Goal: Task Accomplishment & Management: Complete application form

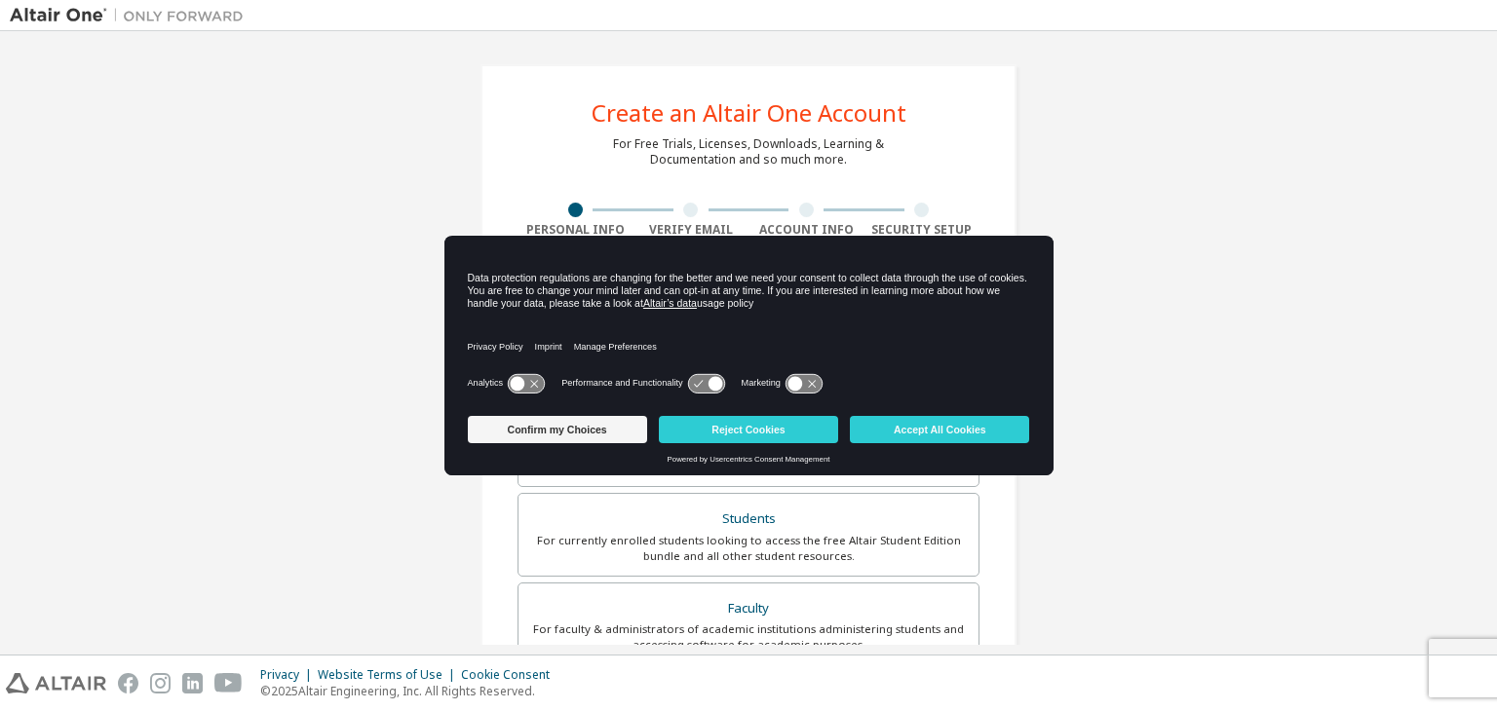
click at [799, 382] on icon at bounding box center [794, 383] width 15 height 15
click at [701, 379] on icon at bounding box center [706, 383] width 36 height 19
click at [518, 383] on icon at bounding box center [518, 383] width 15 height 15
click at [893, 436] on button "Accept All Cookies" at bounding box center [939, 429] width 179 height 27
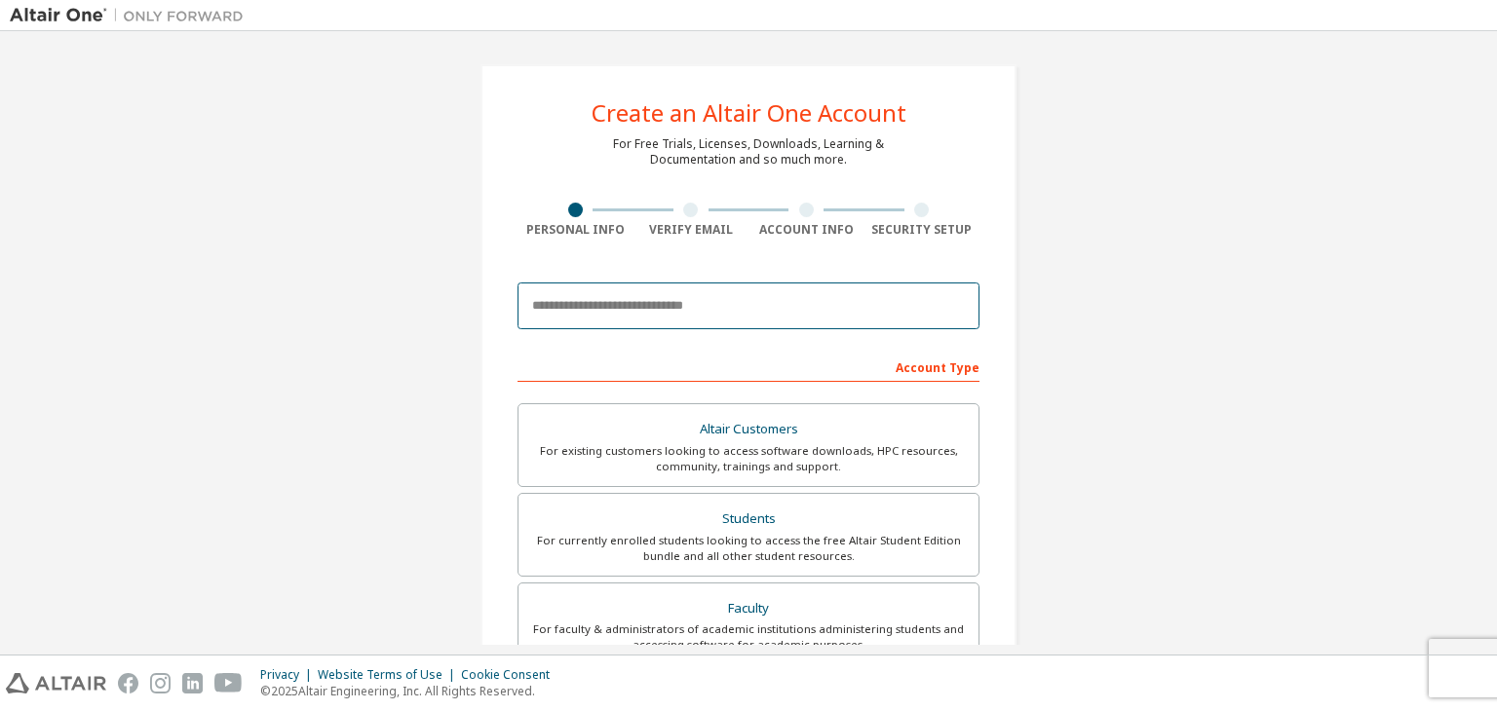
click at [651, 316] on input "email" at bounding box center [748, 306] width 462 height 47
type input "**********"
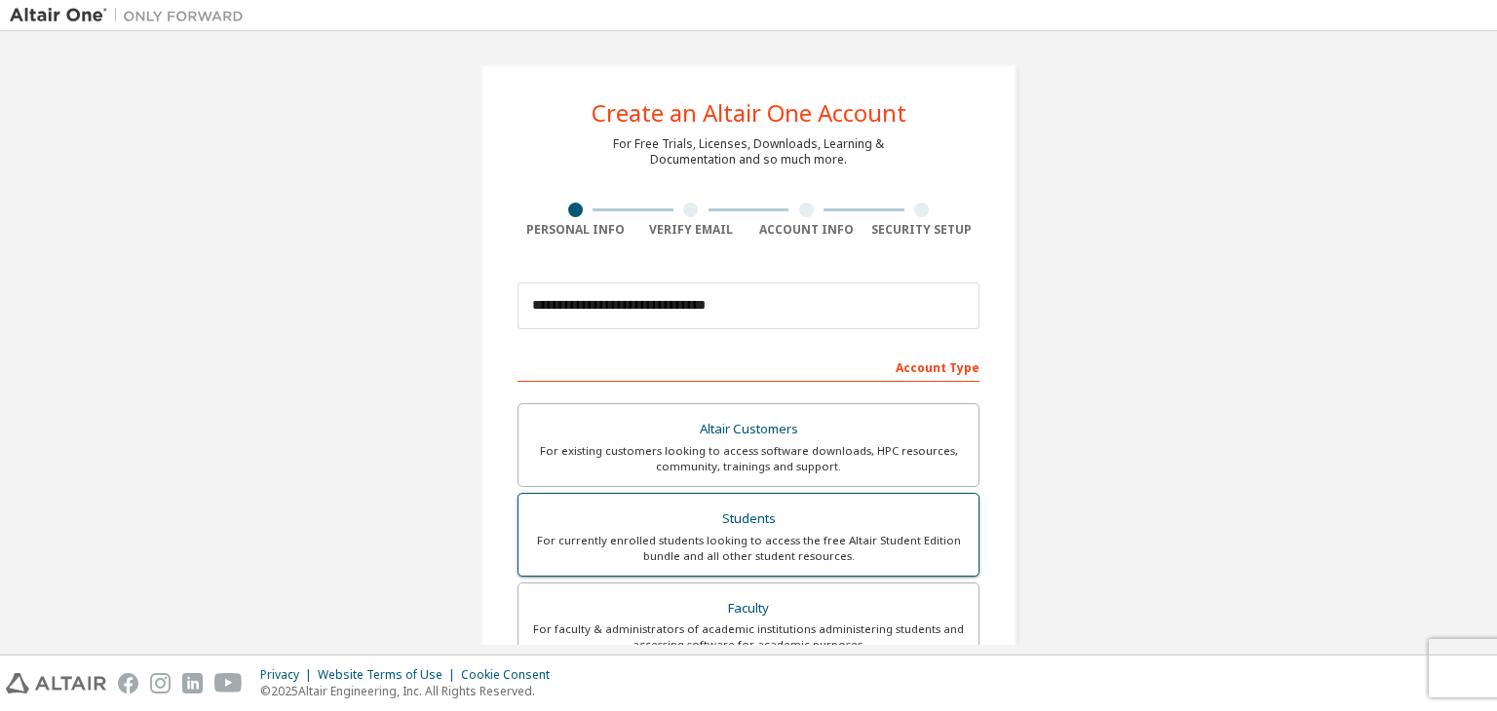
click at [734, 506] on div "Students" at bounding box center [748, 519] width 437 height 27
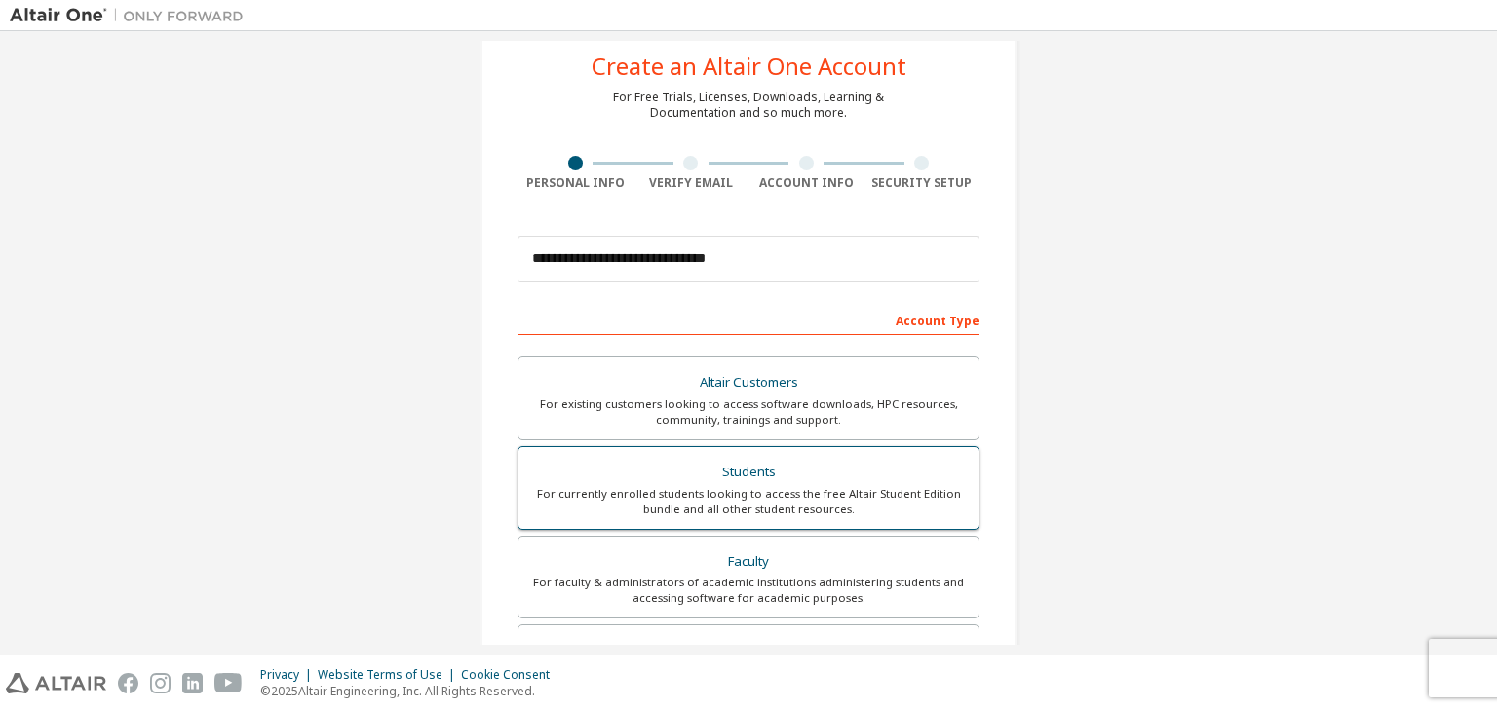
scroll to position [46, 0]
click at [809, 474] on div "Students" at bounding box center [748, 473] width 437 height 27
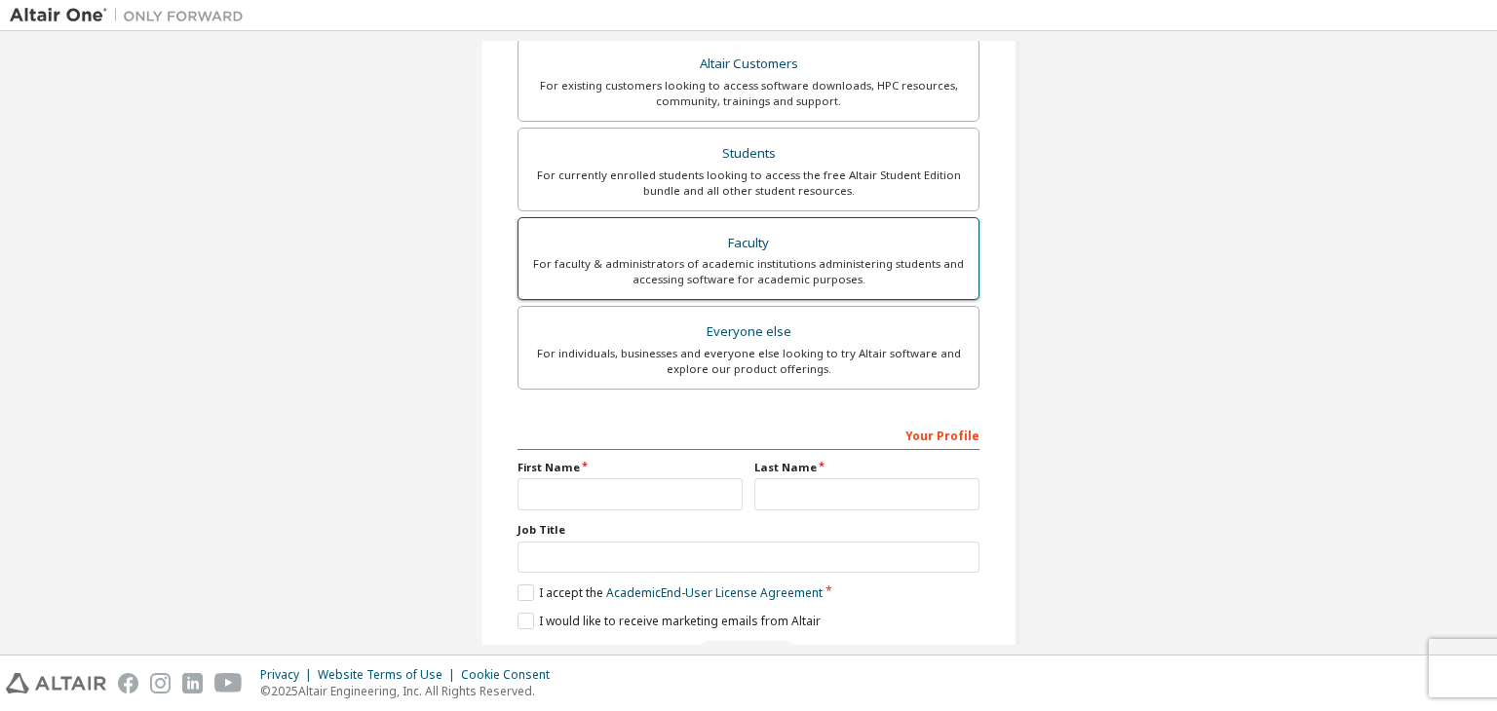
scroll to position [376, 0]
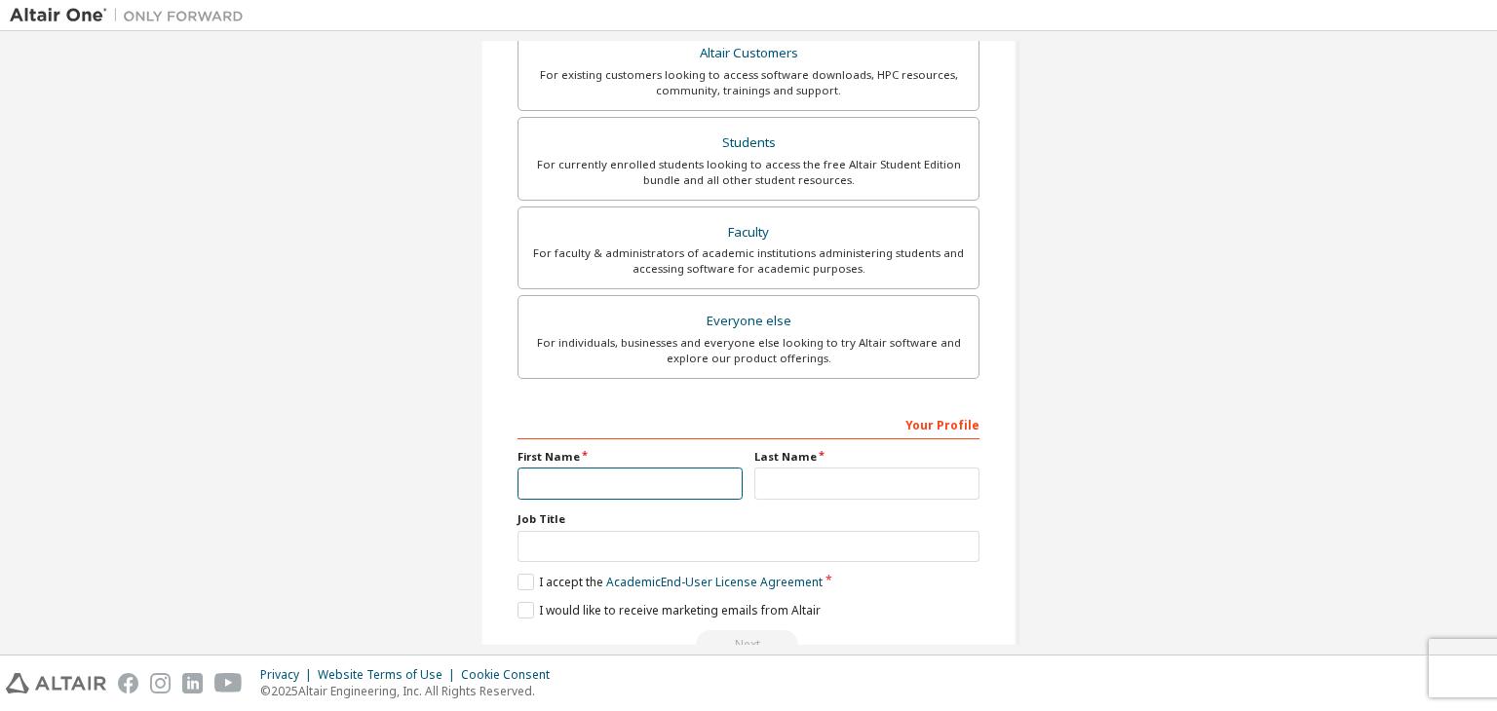
click at [643, 474] on input "text" at bounding box center [629, 484] width 225 height 32
click at [810, 487] on input "text" at bounding box center [866, 484] width 225 height 32
click at [636, 484] on input "**********" at bounding box center [629, 484] width 225 height 32
type input "***"
click at [787, 484] on input "text" at bounding box center [866, 484] width 225 height 32
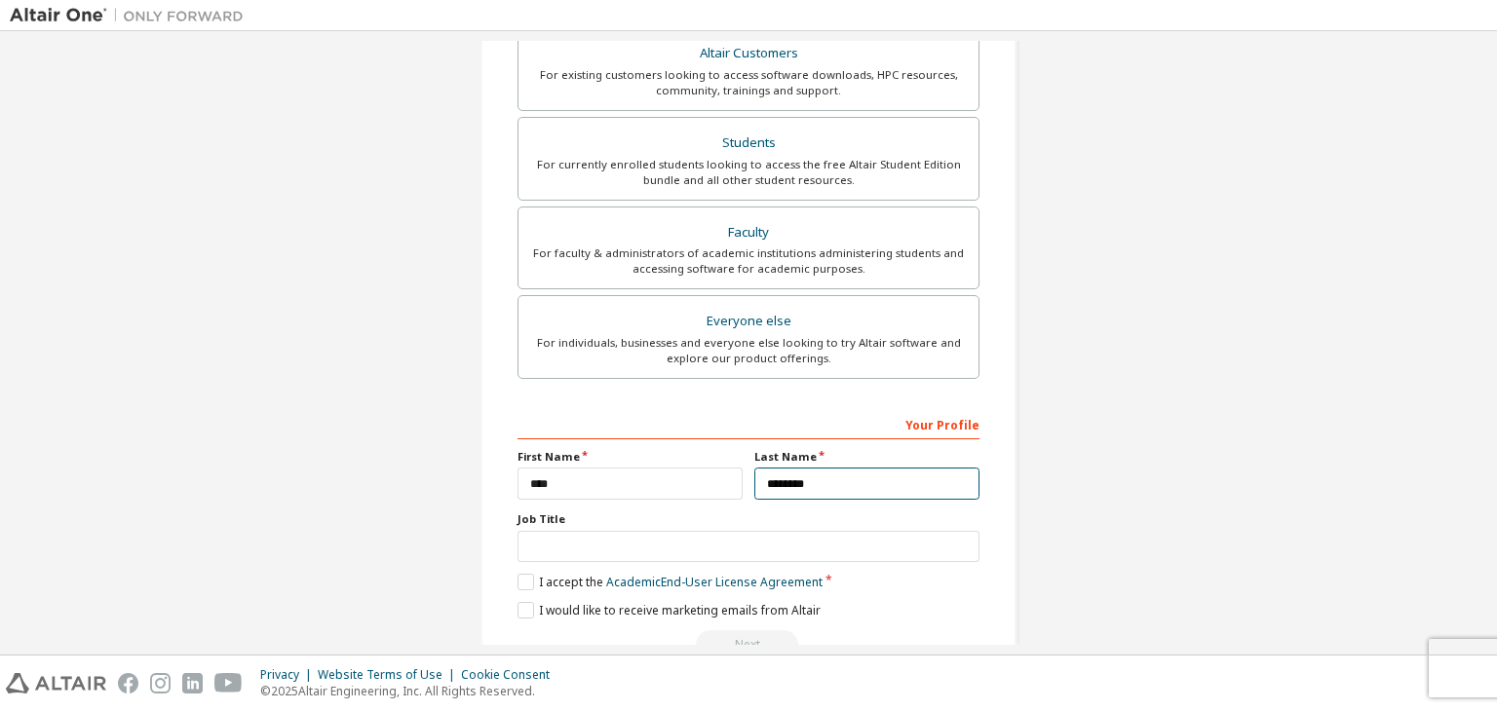
scroll to position [424, 0]
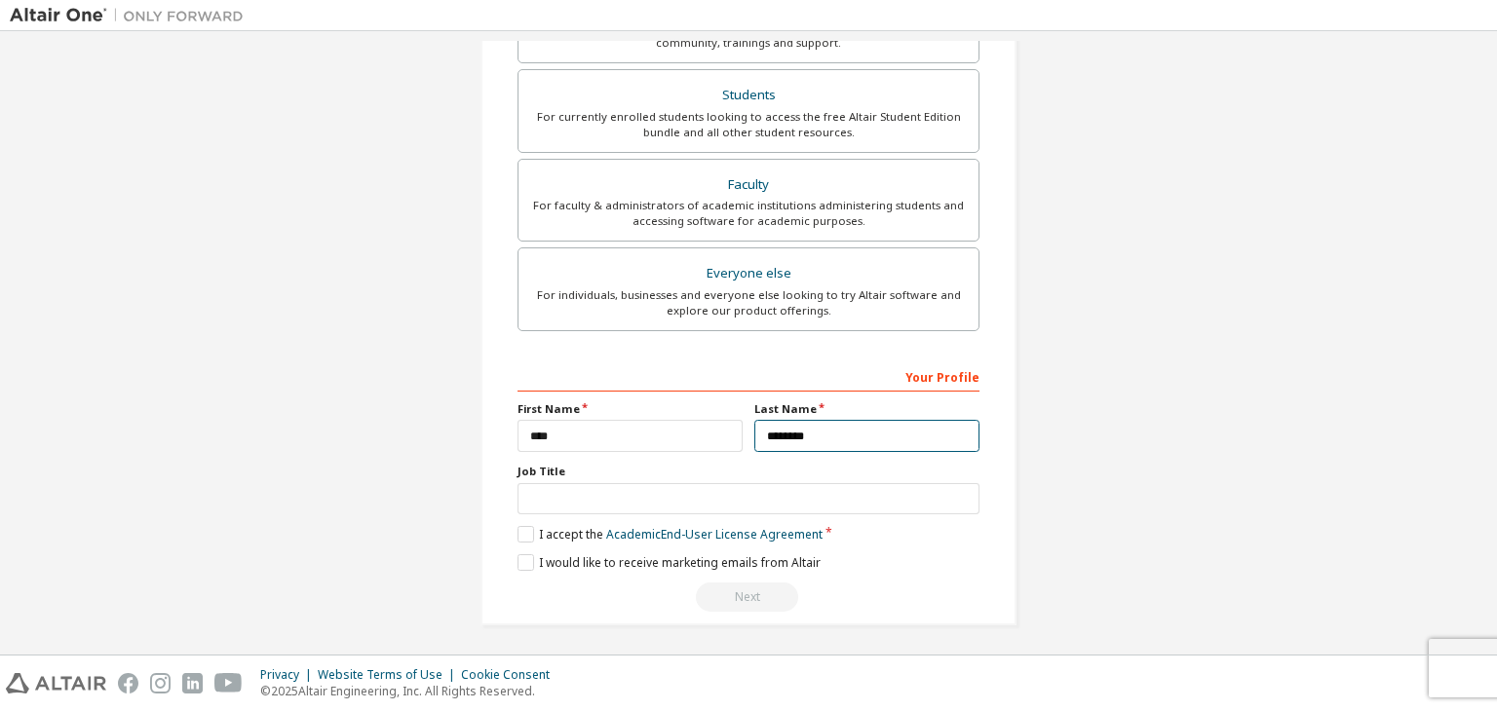
type input "********"
click at [627, 496] on input "text" at bounding box center [748, 499] width 462 height 32
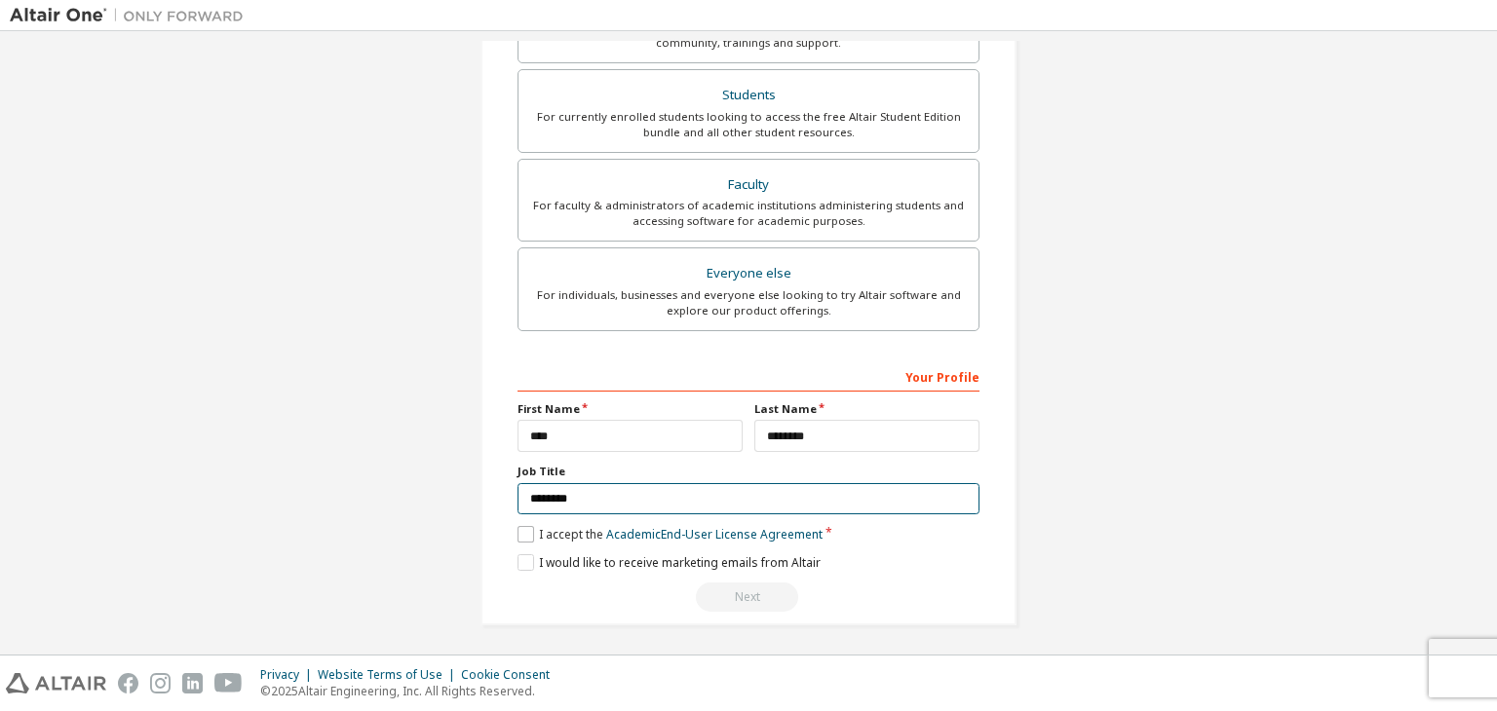
type input "********"
click at [525, 535] on label "I accept the Academic End-User License Agreement" at bounding box center [669, 534] width 305 height 17
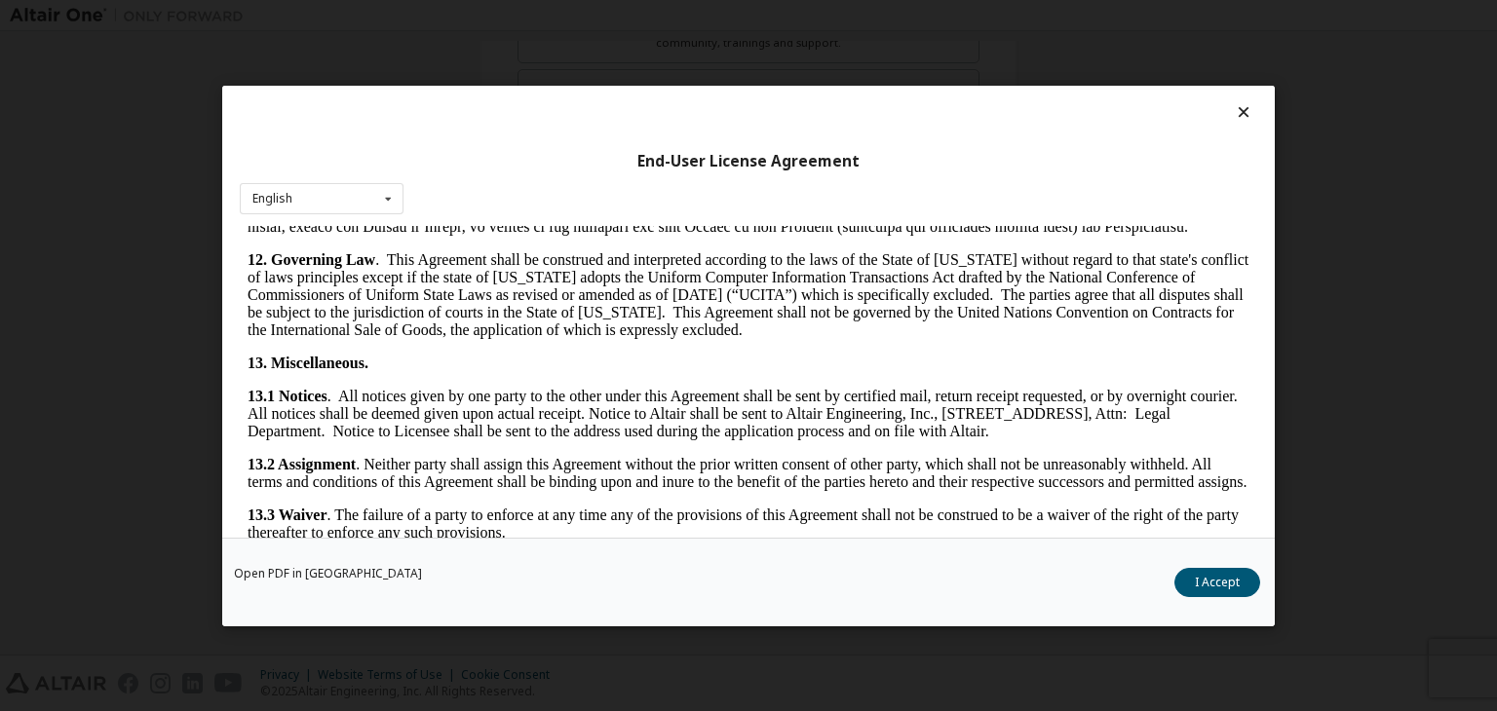
scroll to position [3255, 0]
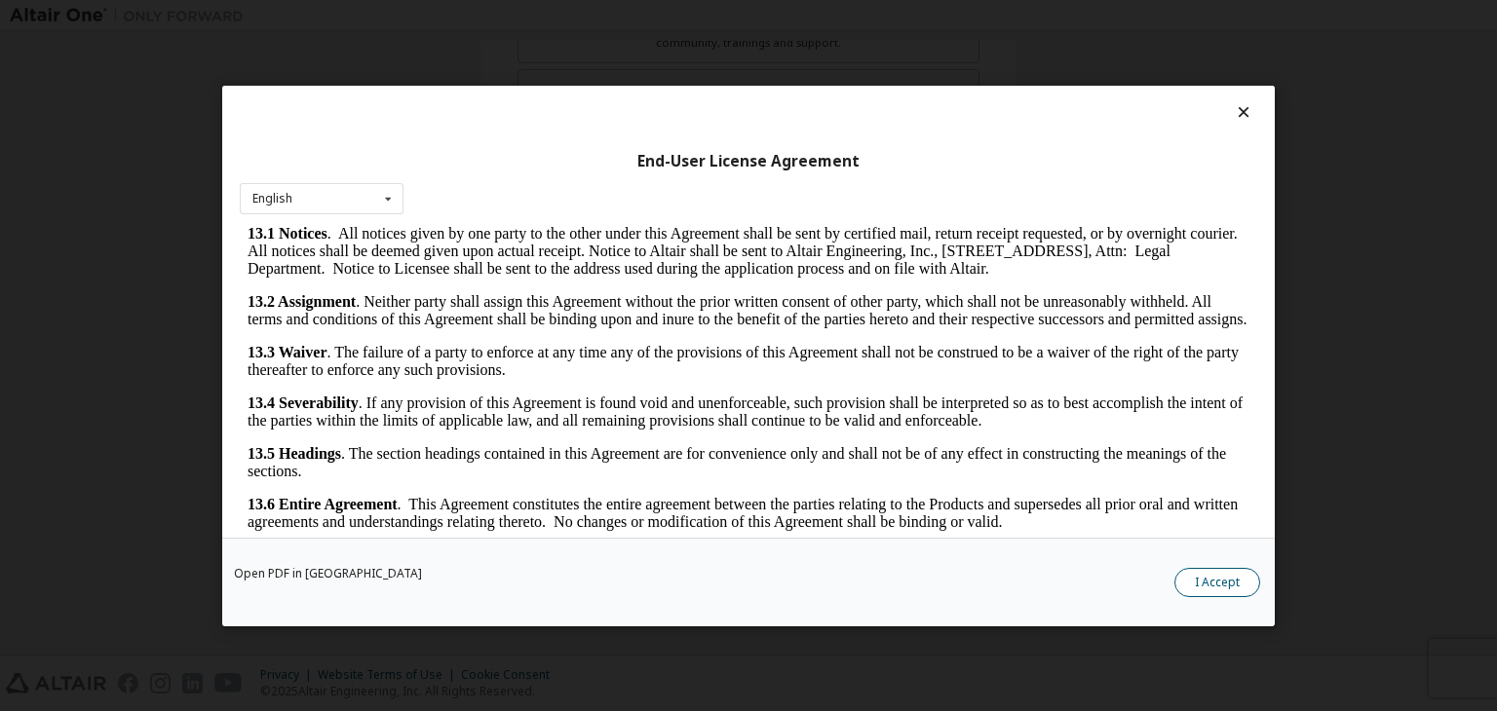
click at [1220, 580] on button "I Accept" at bounding box center [1217, 582] width 86 height 29
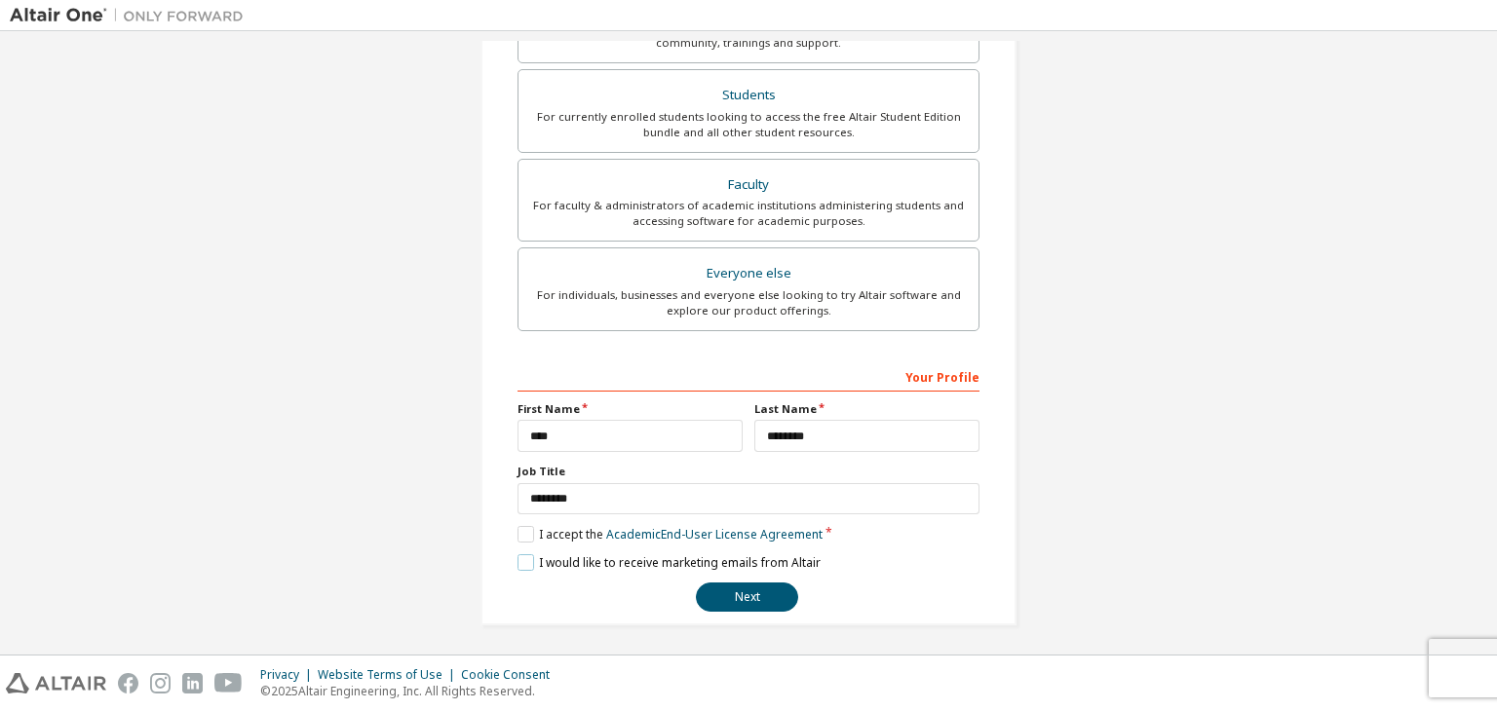
click at [524, 563] on label "I would like to receive marketing emails from Altair" at bounding box center [668, 562] width 303 height 17
click at [746, 591] on button "Next" at bounding box center [747, 597] width 102 height 29
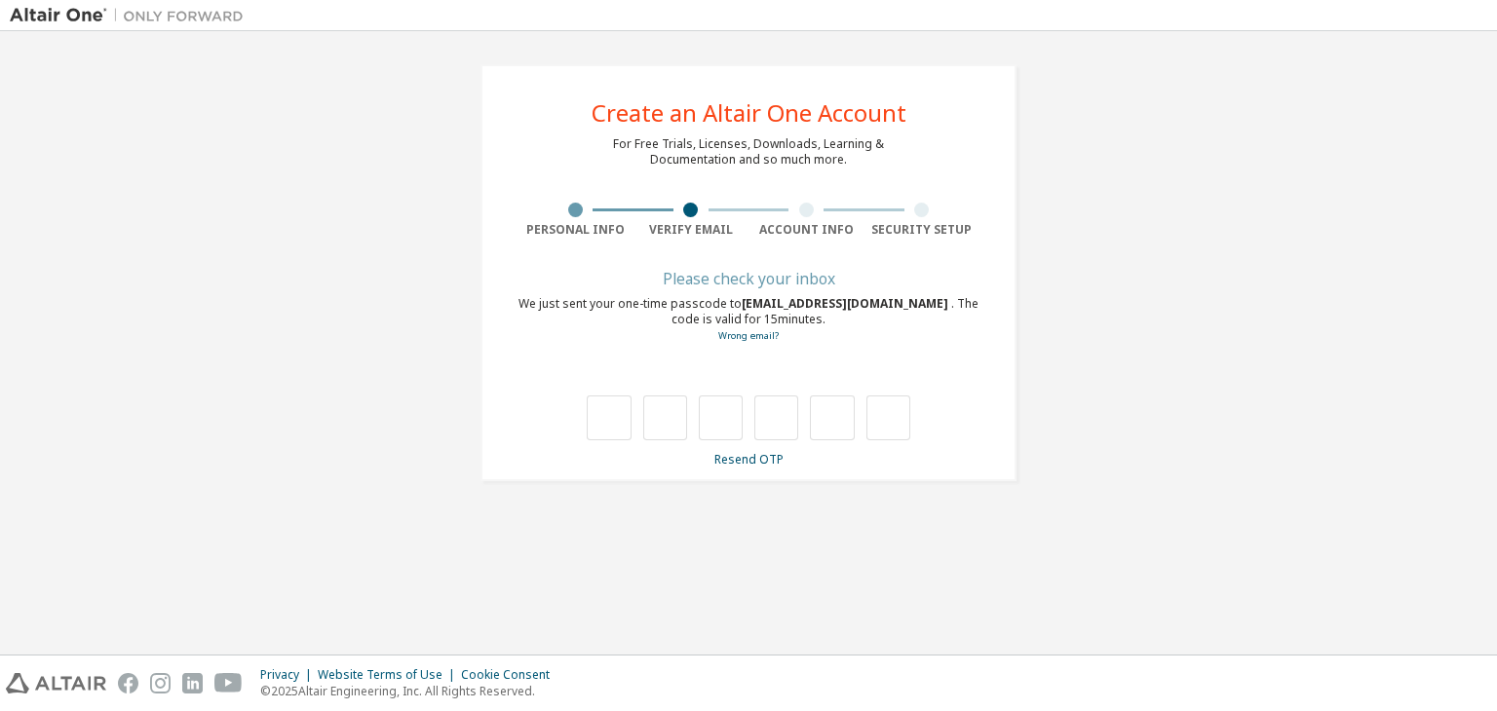
scroll to position [0, 0]
type input "*"
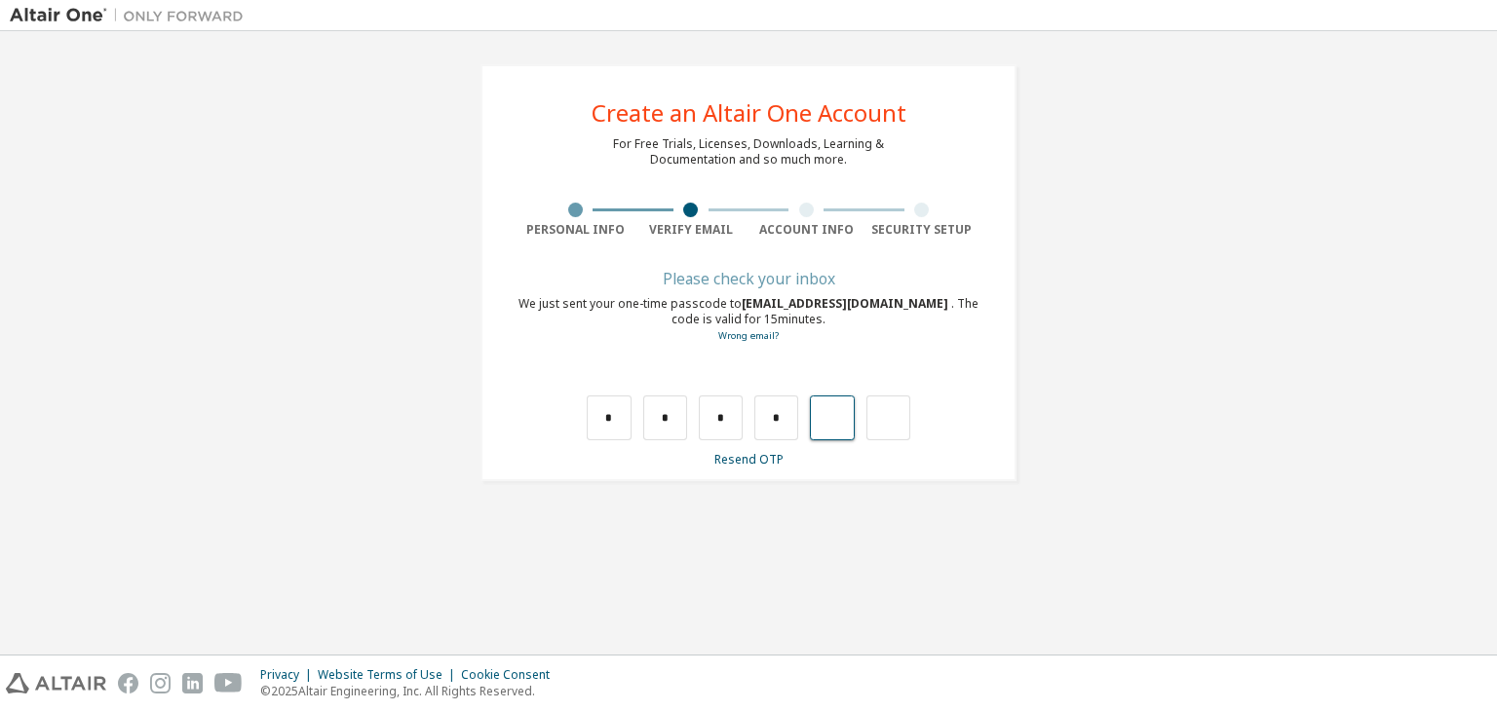
type input "*"
